Goal: Task Accomplishment & Management: Complete application form

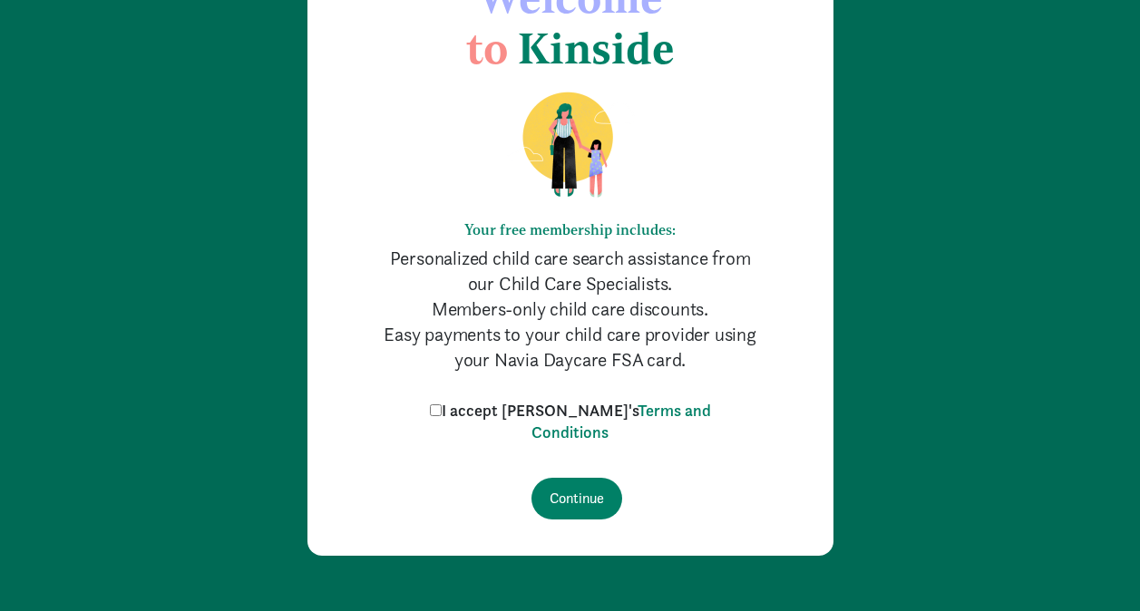
scroll to position [155, 0]
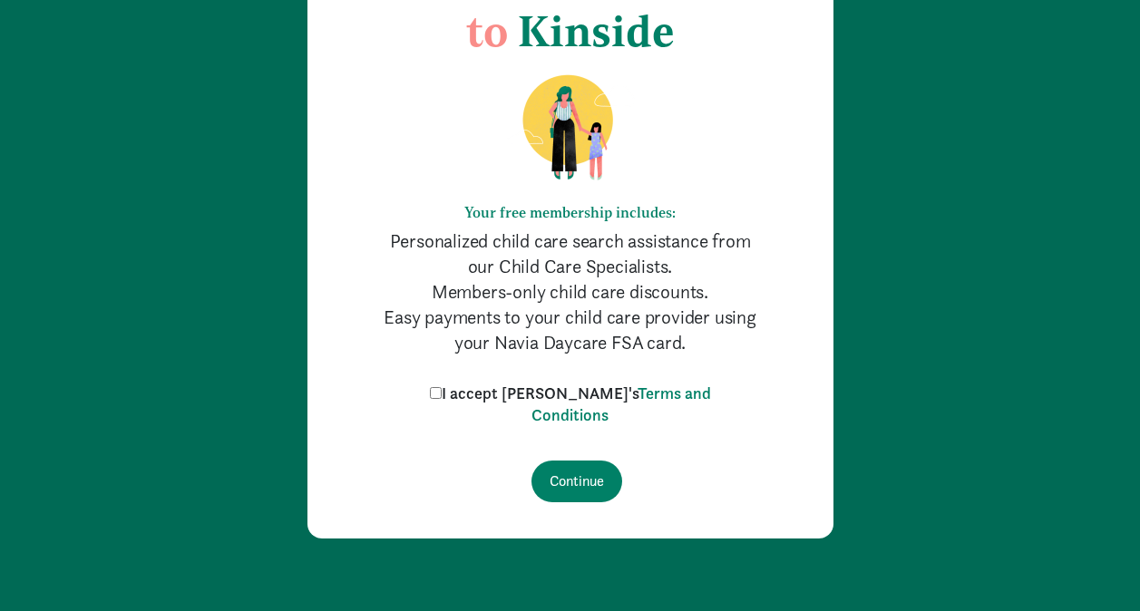
click at [442, 392] on input "I accept [PERSON_NAME]'s Terms and Conditions" at bounding box center [436, 393] width 12 height 12
checkbox input "true"
click at [584, 471] on input "Continue" at bounding box center [577, 482] width 91 height 42
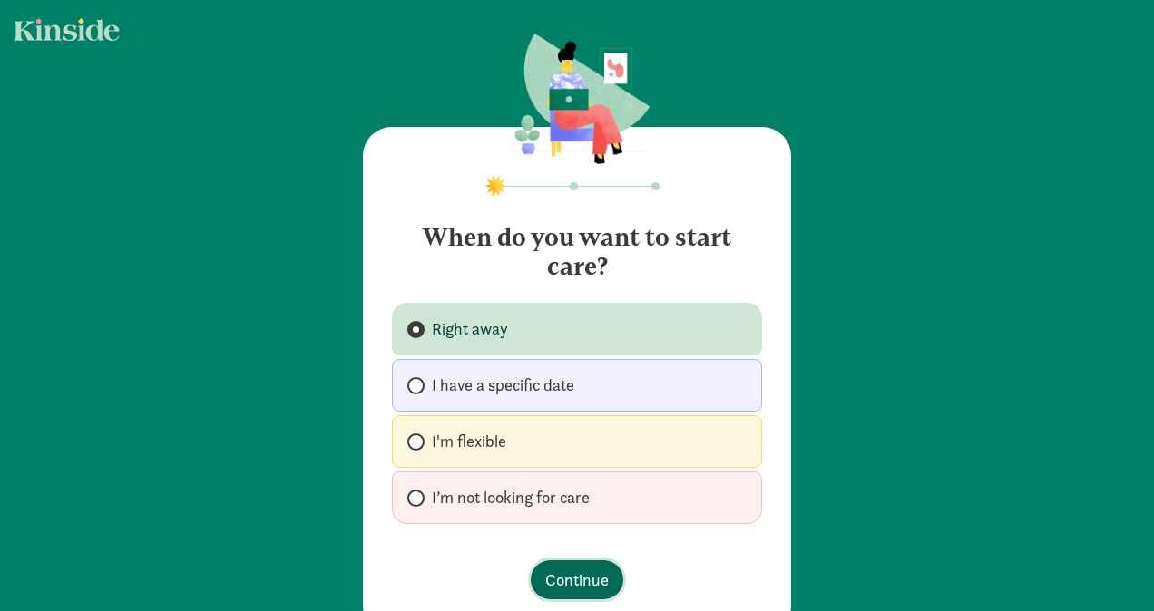
click at [565, 574] on span "Continue" at bounding box center [576, 580] width 63 height 24
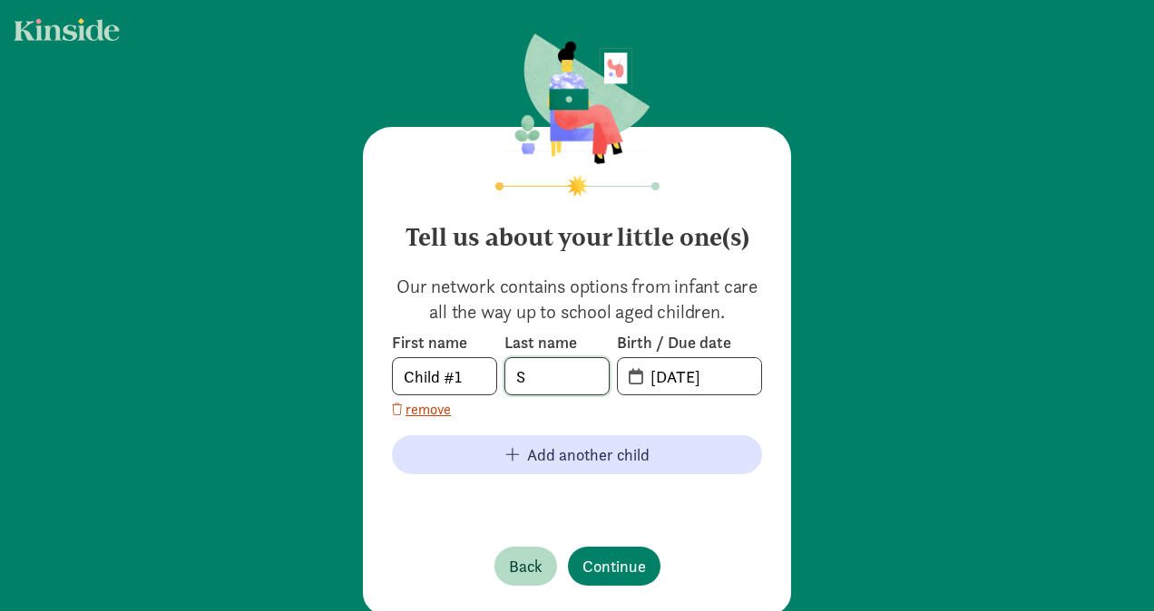
click at [559, 370] on input "S" at bounding box center [556, 376] width 103 height 36
drag, startPoint x: 552, startPoint y: 369, endPoint x: 487, endPoint y: 369, distance: 65.3
click at [487, 369] on div "First name Child #1 Last name S Birth / Due date [DATE]" at bounding box center [577, 363] width 370 height 63
